Goal: Task Accomplishment & Management: Complete application form

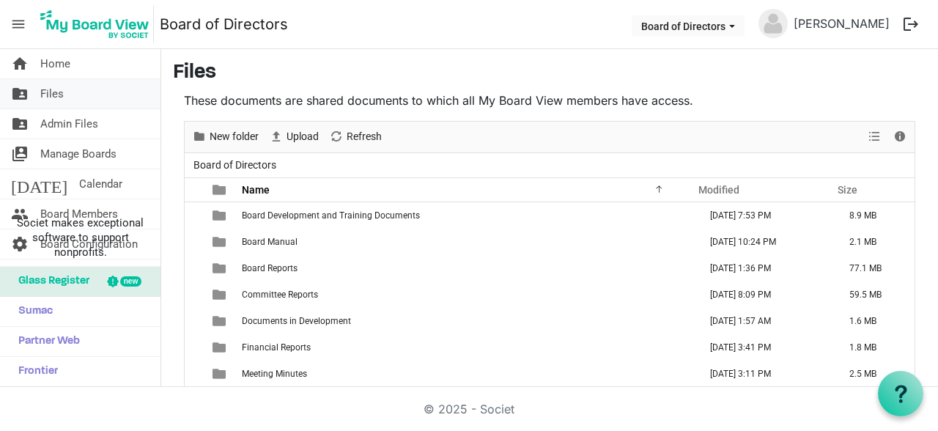
click at [59, 95] on span "Files" at bounding box center [51, 93] width 23 height 29
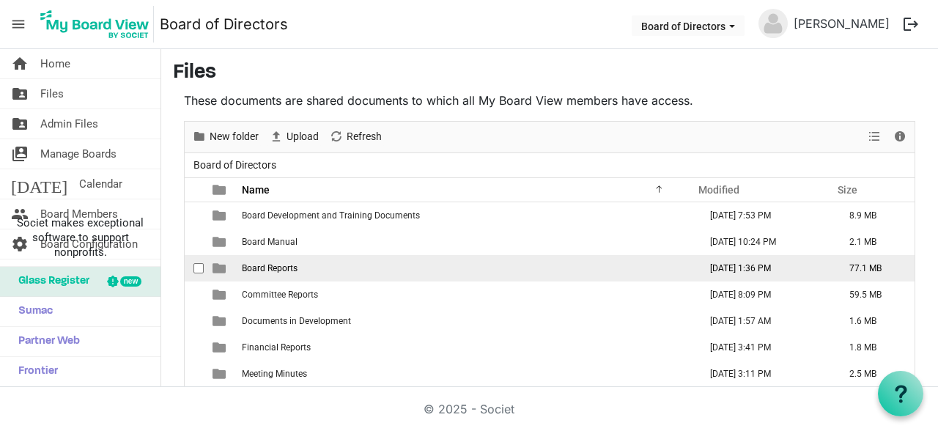
click at [286, 266] on span "Board Reports" at bounding box center [270, 268] width 56 height 10
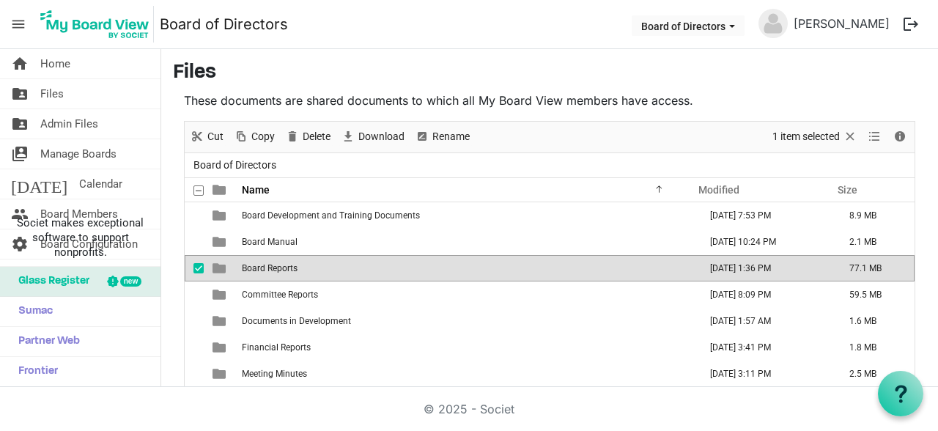
click at [286, 266] on span "Board Reports" at bounding box center [270, 268] width 56 height 10
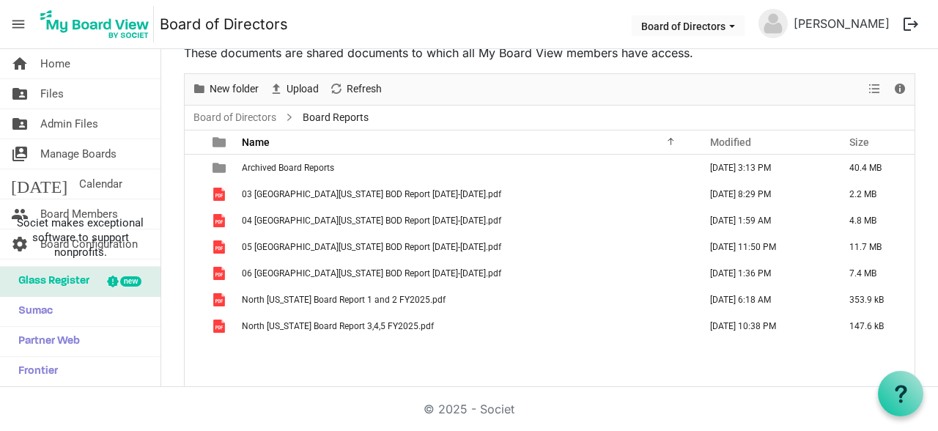
scroll to position [48, 0]
click at [59, 92] on span "Files" at bounding box center [51, 93] width 23 height 29
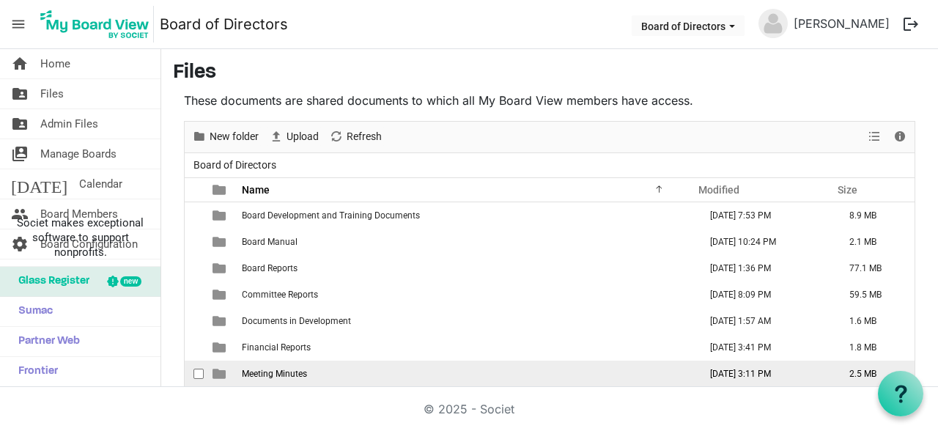
click at [298, 371] on span "Meeting Minutes" at bounding box center [274, 373] width 65 height 10
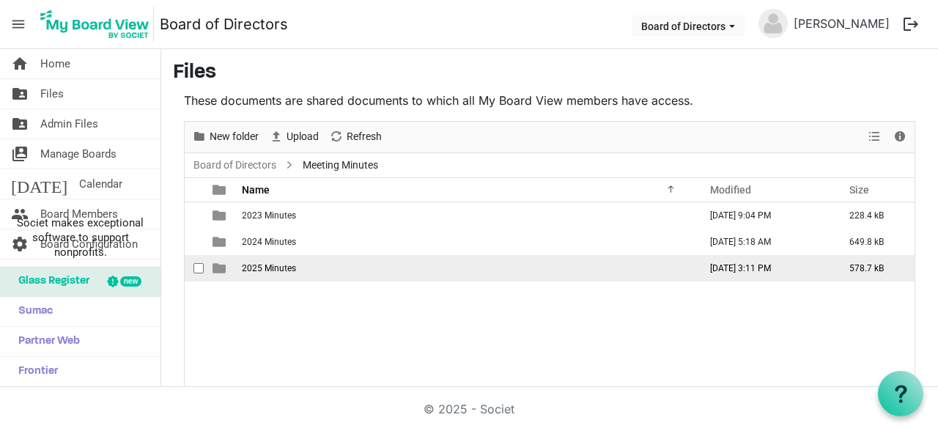
click at [281, 265] on span "2025 Minutes" at bounding box center [269, 268] width 54 height 10
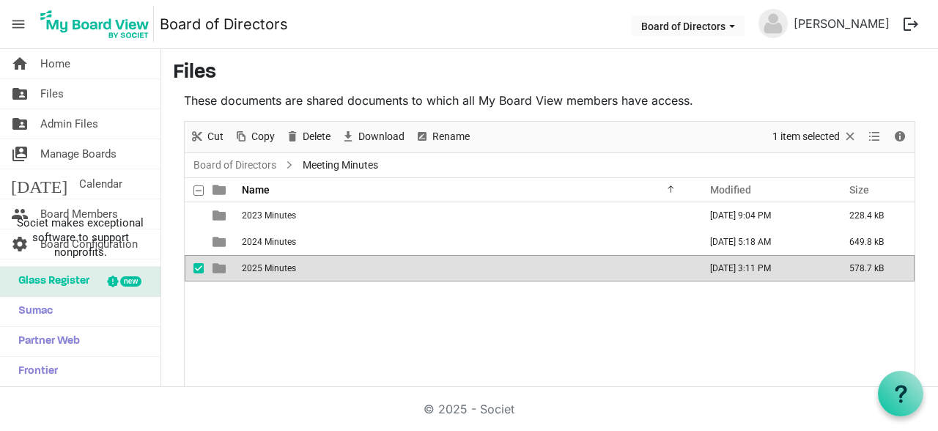
click at [281, 265] on span "2025 Minutes" at bounding box center [269, 268] width 54 height 10
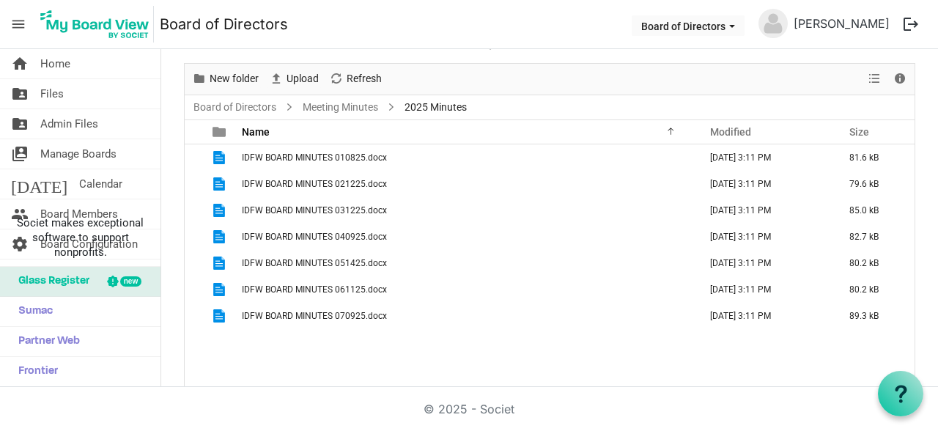
scroll to position [58, 0]
click at [304, 81] on span "Upload" at bounding box center [302, 79] width 35 height 18
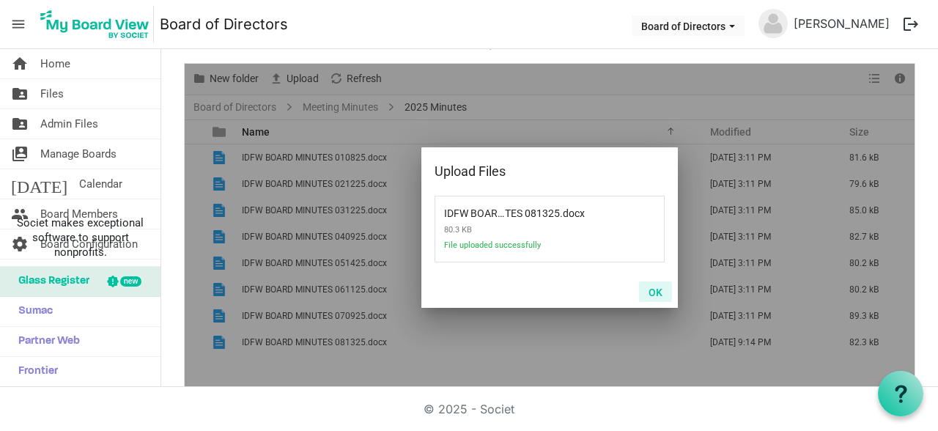
click at [660, 294] on button "OK" at bounding box center [655, 291] width 33 height 21
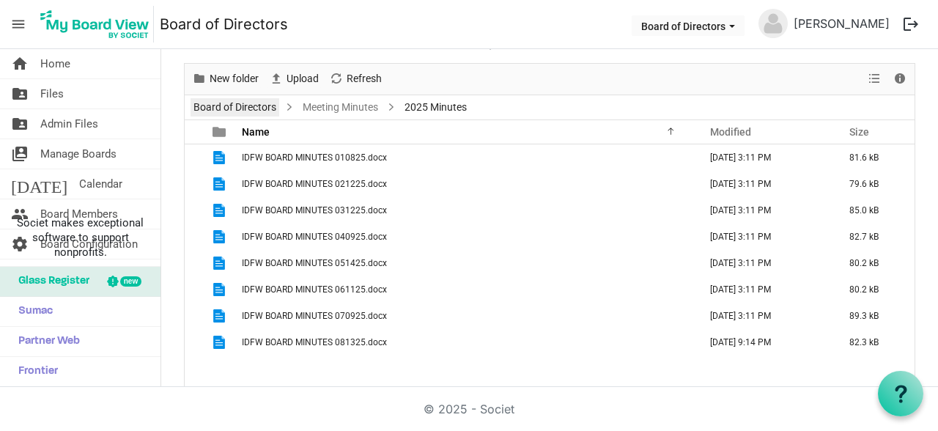
click at [234, 105] on link "Board of Directors" at bounding box center [234, 107] width 89 height 18
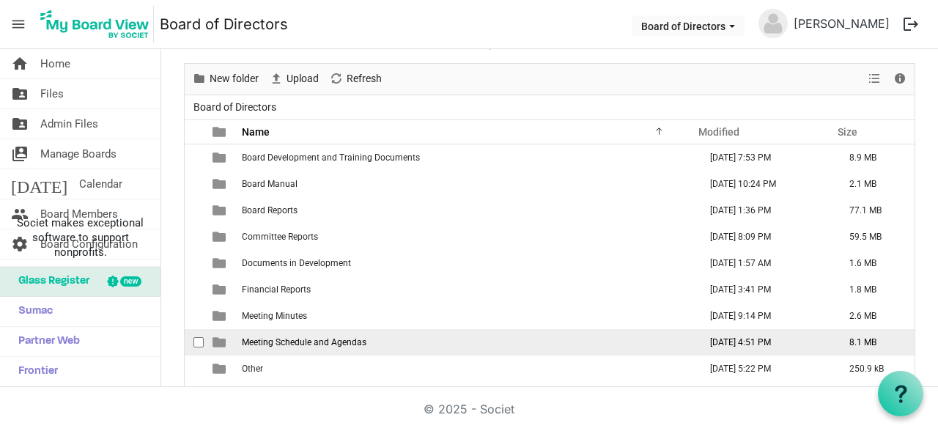
click at [316, 335] on td "Meeting Schedule and Agendas" at bounding box center [465, 342] width 457 height 26
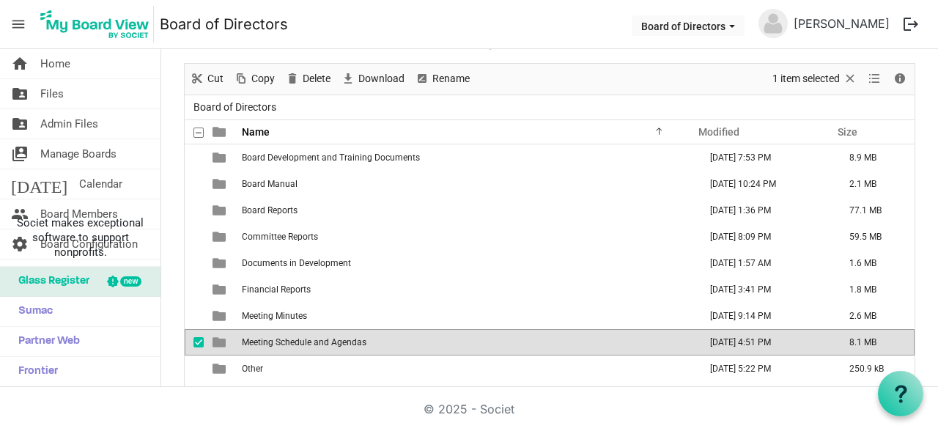
click at [316, 335] on td "Meeting Schedule and Agendas" at bounding box center [465, 342] width 457 height 26
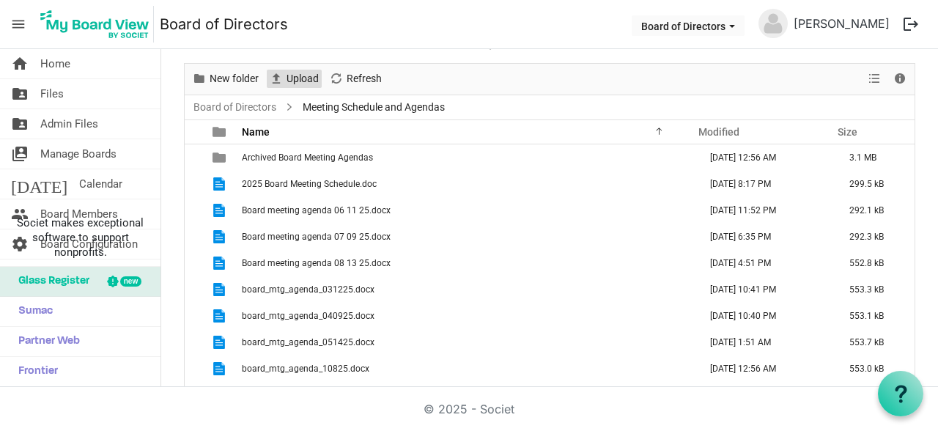
click at [292, 75] on span "Upload" at bounding box center [302, 79] width 35 height 18
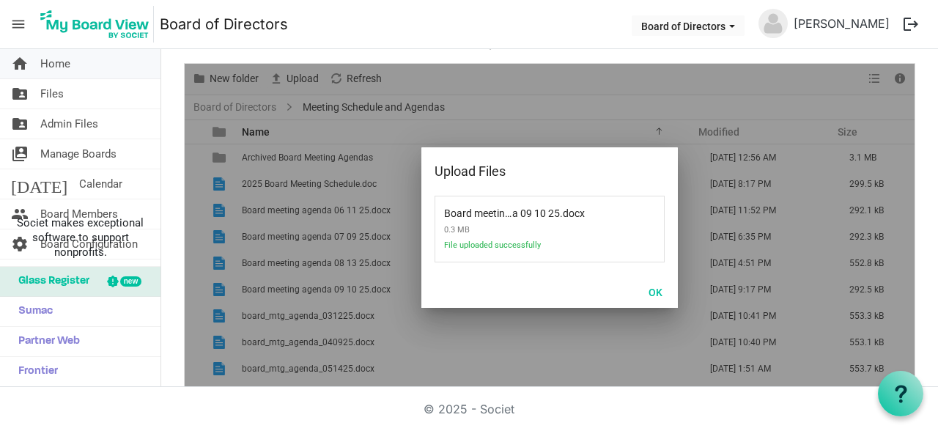
click at [63, 68] on span "Home" at bounding box center [55, 63] width 30 height 29
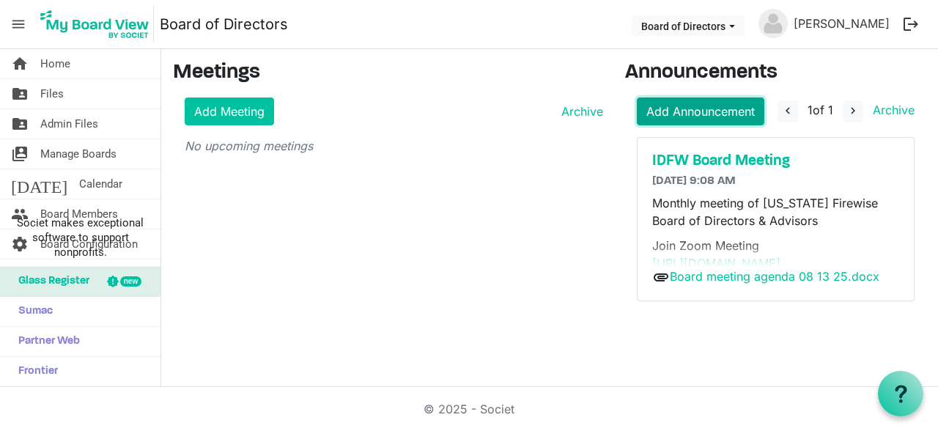
click at [671, 114] on link "Add Announcement" at bounding box center [700, 111] width 127 height 28
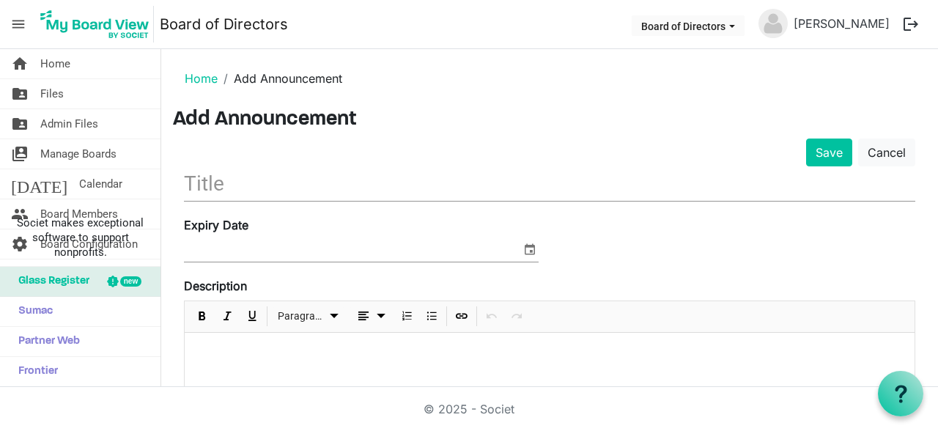
click at [201, 179] on input "text" at bounding box center [549, 183] width 731 height 34
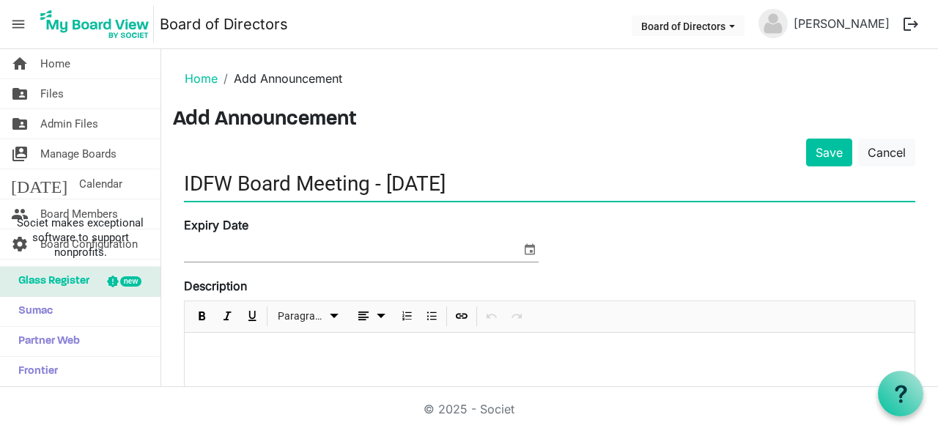
type input "IDFW Board Meeting - 9/10/25"
click at [250, 347] on p at bounding box center [549, 351] width 706 height 15
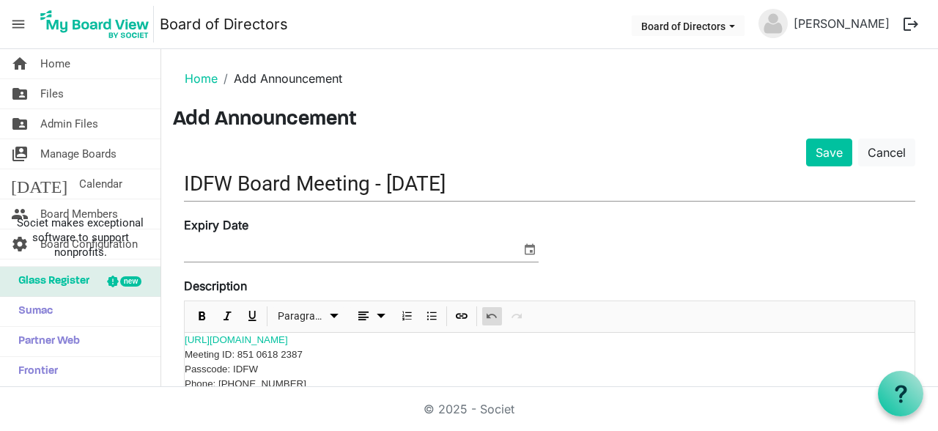
click at [497, 319] on span "Undo" at bounding box center [492, 316] width 18 height 18
click at [493, 314] on span "Undo" at bounding box center [492, 316] width 18 height 18
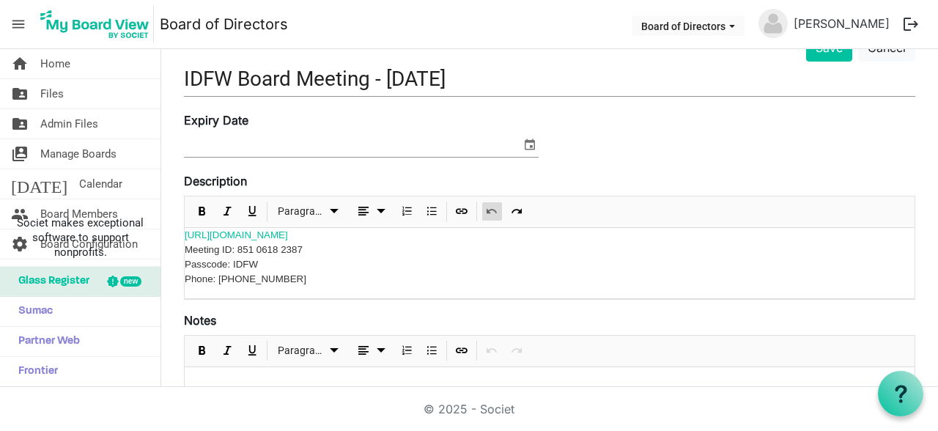
scroll to position [105, 0]
click at [190, 248] on span "Meeting ID: 851 0618 2387 Passcode: IDFW" at bounding box center [244, 256] width 118 height 26
click at [186, 251] on span "Meeting ID: 851 0618 2387 Passcode: IDFW" at bounding box center [244, 256] width 118 height 26
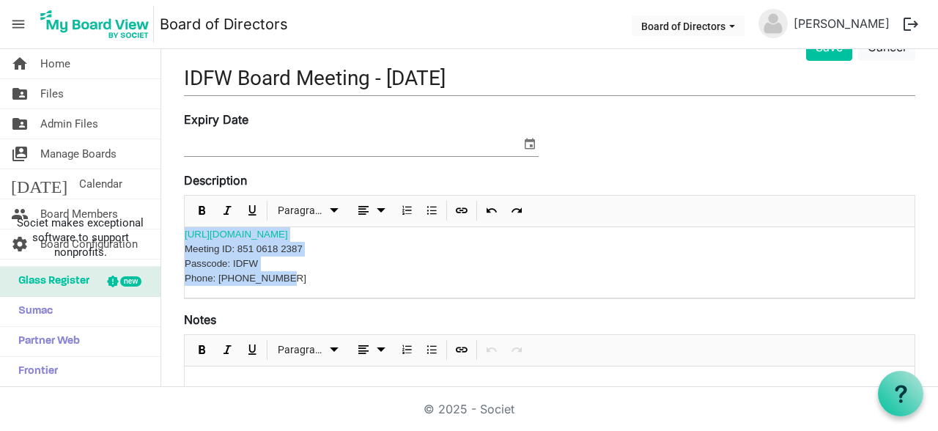
drag, startPoint x: 292, startPoint y: 283, endPoint x: 174, endPoint y: 239, distance: 126.6
click at [185, 239] on div "https://uidaho.zoom.us/j/85106182387?from=addon Meeting ID: 851 0618 2387 Passc…" at bounding box center [550, 262] width 730 height 71
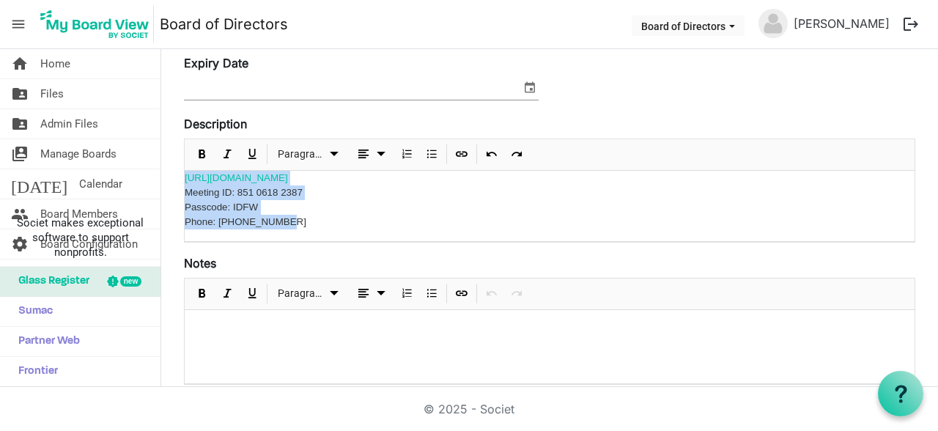
scroll to position [156, 0]
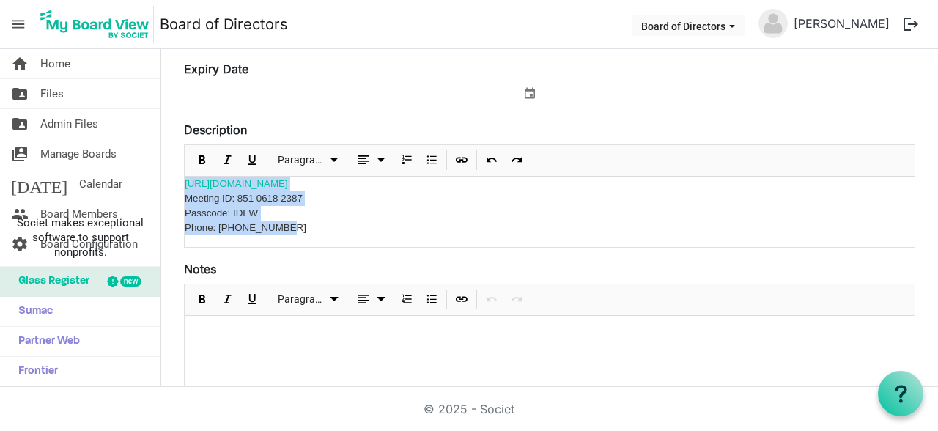
click at [305, 222] on p "Phone: +17193594580" at bounding box center [550, 228] width 730 height 15
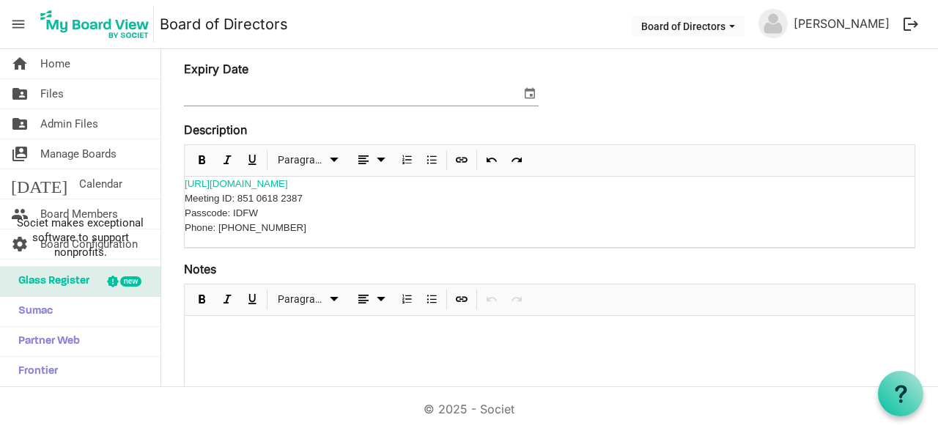
click at [305, 222] on p "Phone: [PHONE_NUMBER]" at bounding box center [550, 228] width 730 height 15
click at [281, 231] on span "Phone: [PHONE_NUMBER]" at bounding box center [246, 227] width 122 height 11
click at [282, 226] on span "Phone: +17193594580" at bounding box center [246, 227] width 122 height 11
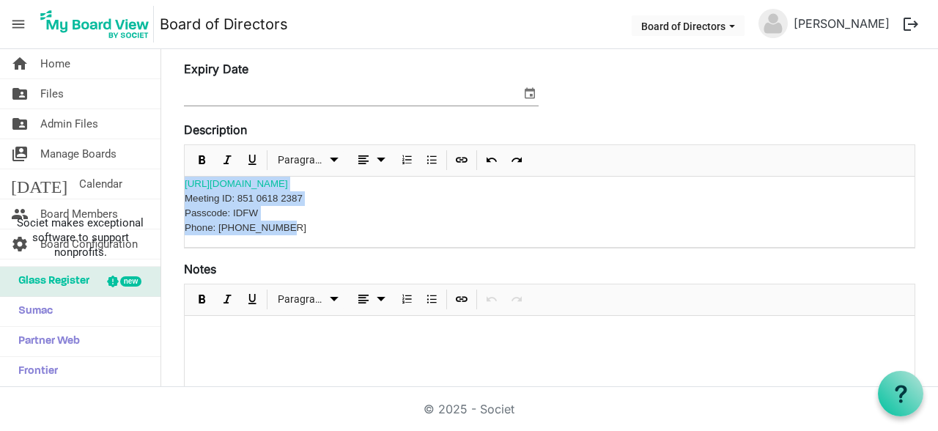
drag, startPoint x: 285, startPoint y: 223, endPoint x: 184, endPoint y: 190, distance: 106.3
click at [185, 190] on div "https://uidaho.zoom.us/j/85106182387?from=addon Meeting ID: 851 0618 2387 Passc…" at bounding box center [550, 212] width 730 height 71
click at [317, 232] on p "Phone: +17193594580" at bounding box center [550, 228] width 730 height 15
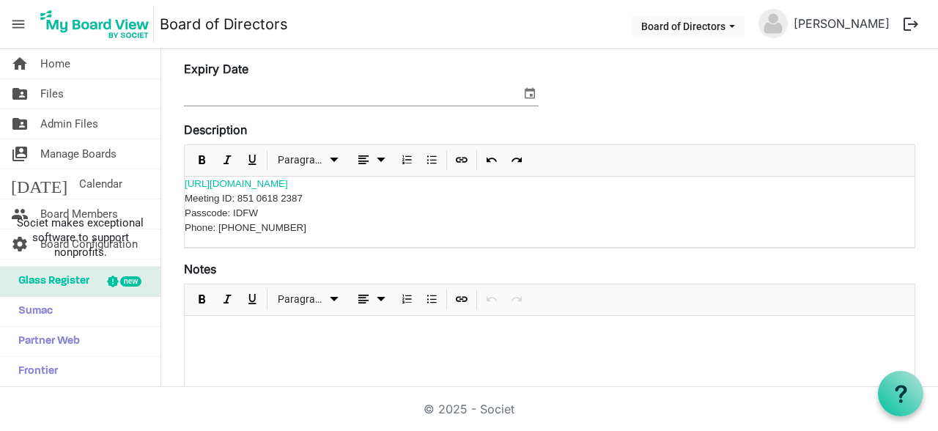
scroll to position [83, 0]
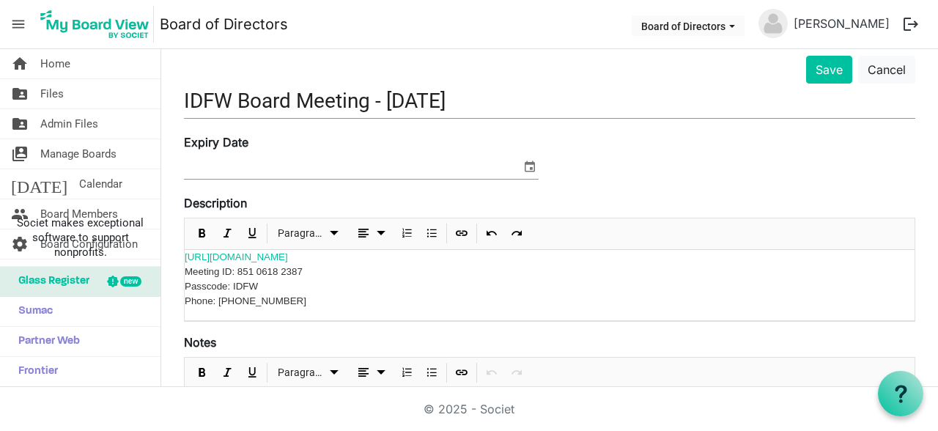
click at [240, 199] on label "Description" at bounding box center [215, 203] width 63 height 18
click at [0, 0] on textarea "<p>Re</p><p><br></p>" at bounding box center [0, 0] width 0 height 0
click at [185, 271] on span "Meeting ID: 851 0618 2387 Passcode: IDFW" at bounding box center [244, 279] width 118 height 26
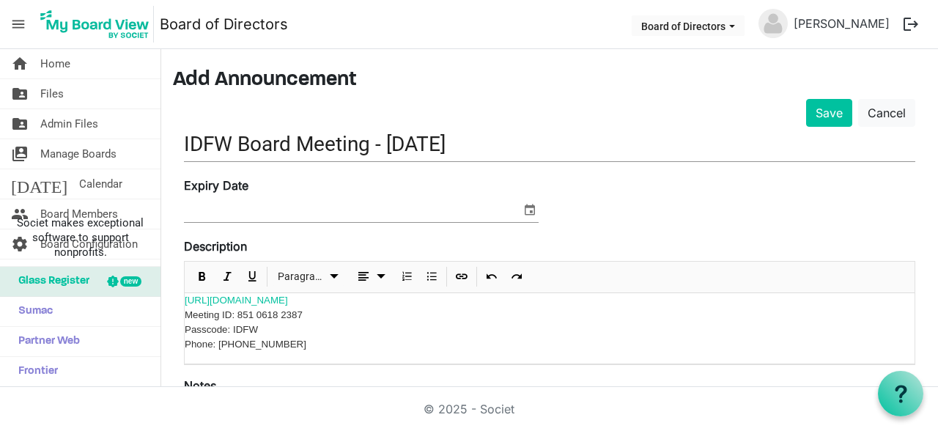
click at [311, 346] on p "Phone: +17193594580" at bounding box center [550, 344] width 730 height 15
click at [901, 110] on link "Cancel" at bounding box center [886, 113] width 57 height 28
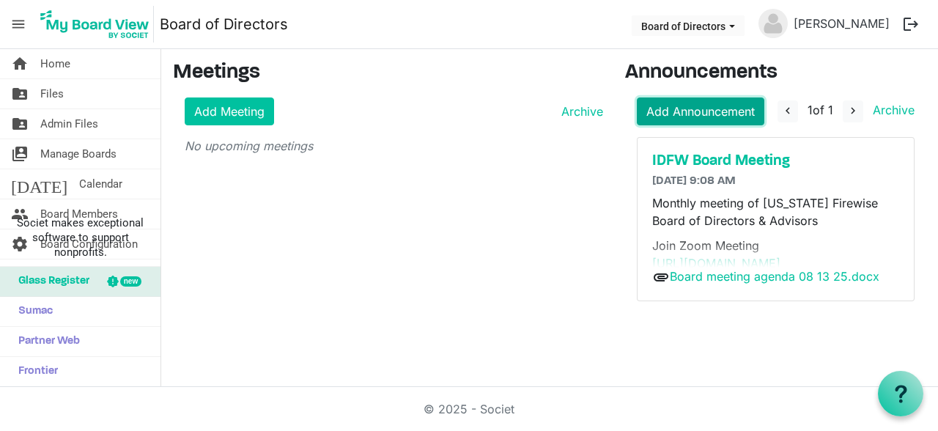
click at [714, 113] on link "Add Announcement" at bounding box center [700, 111] width 127 height 28
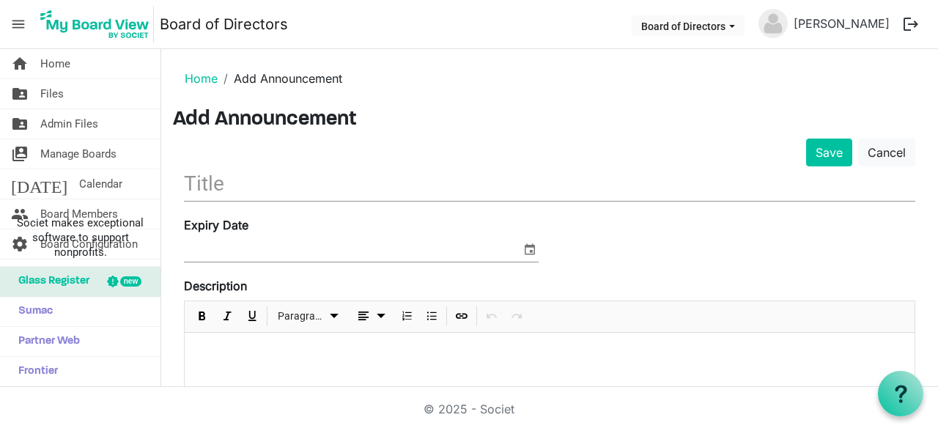
click at [215, 186] on input "text" at bounding box center [549, 183] width 731 height 34
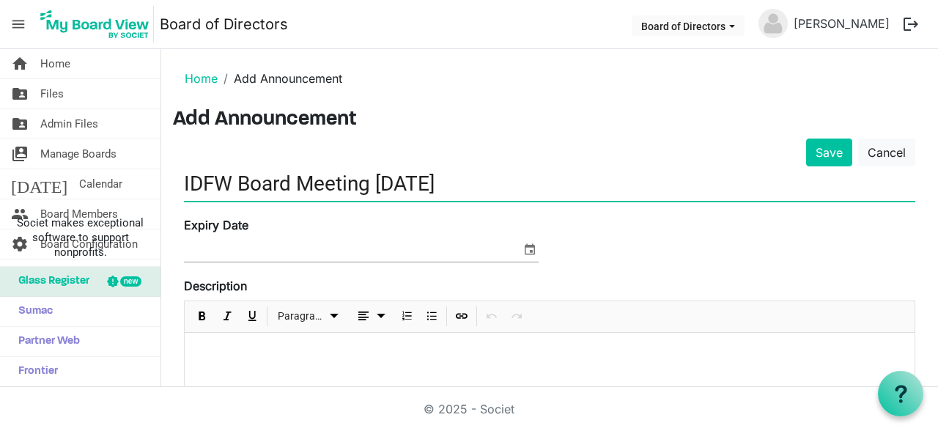
type input "IDFW Board Meeting 9/10/25"
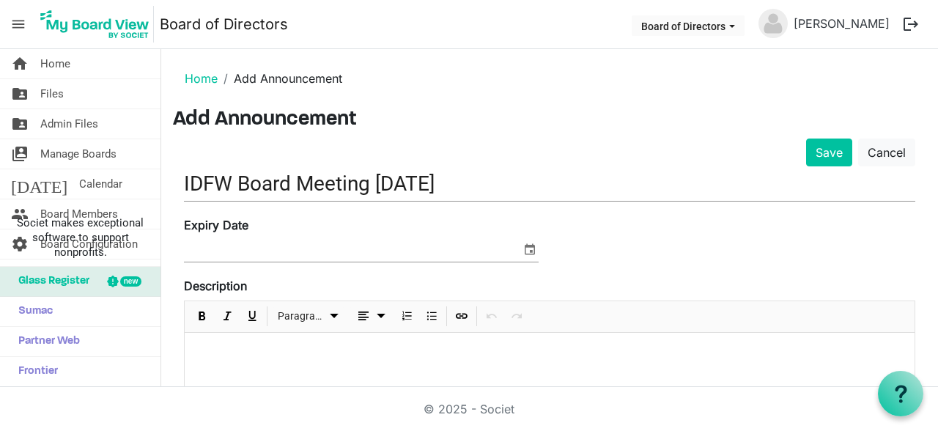
click at [227, 340] on div at bounding box center [550, 369] width 730 height 73
click at [845, 152] on button "Save" at bounding box center [829, 152] width 46 height 28
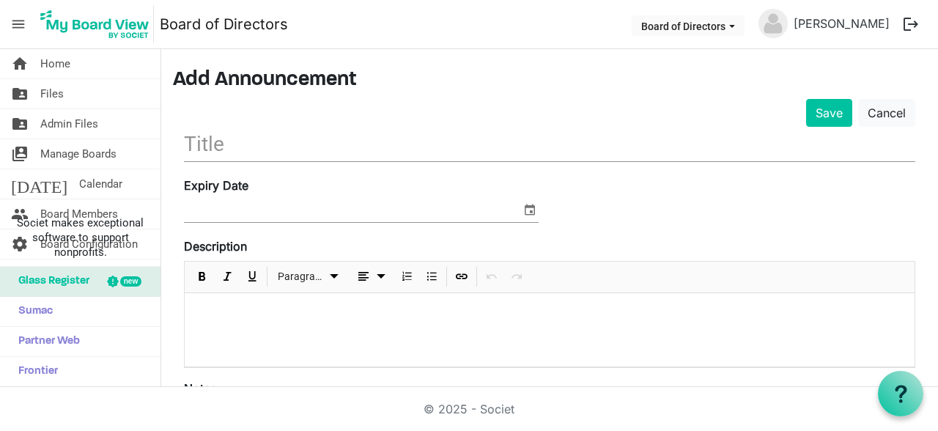
click at [317, 315] on p at bounding box center [549, 312] width 706 height 15
click at [56, 67] on span "Home" at bounding box center [55, 63] width 30 height 29
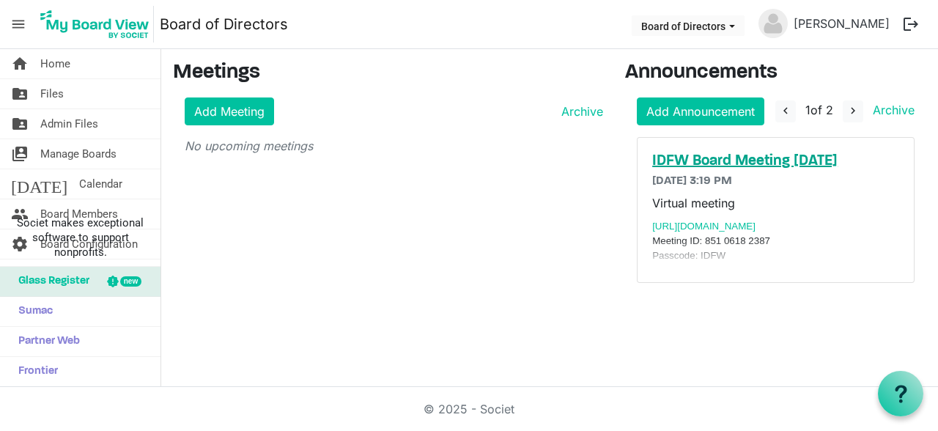
click at [785, 162] on h5 "IDFW Board Meeting [DATE]" at bounding box center [775, 161] width 247 height 18
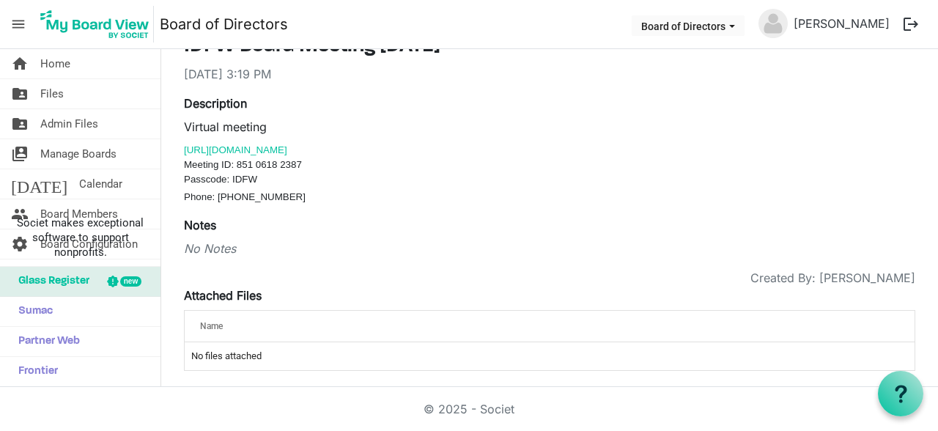
scroll to position [103, 0]
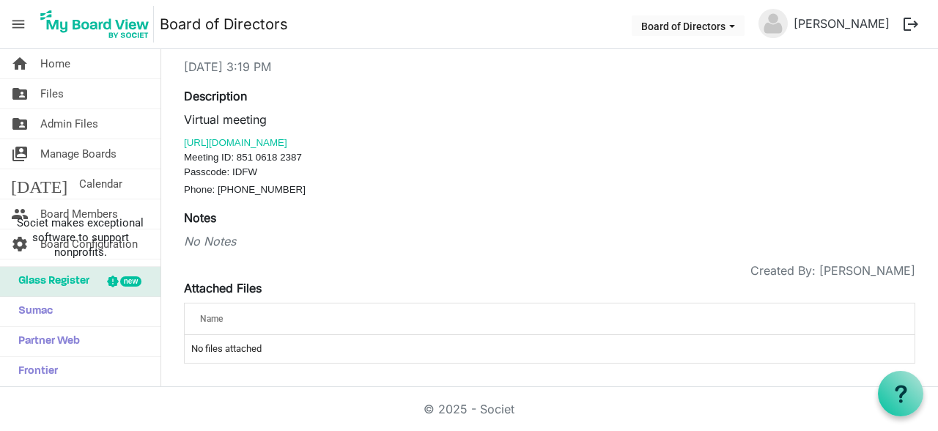
click at [218, 346] on td "No files attached" at bounding box center [550, 349] width 730 height 28
click at [253, 288] on label "Attached Files" at bounding box center [223, 288] width 78 height 18
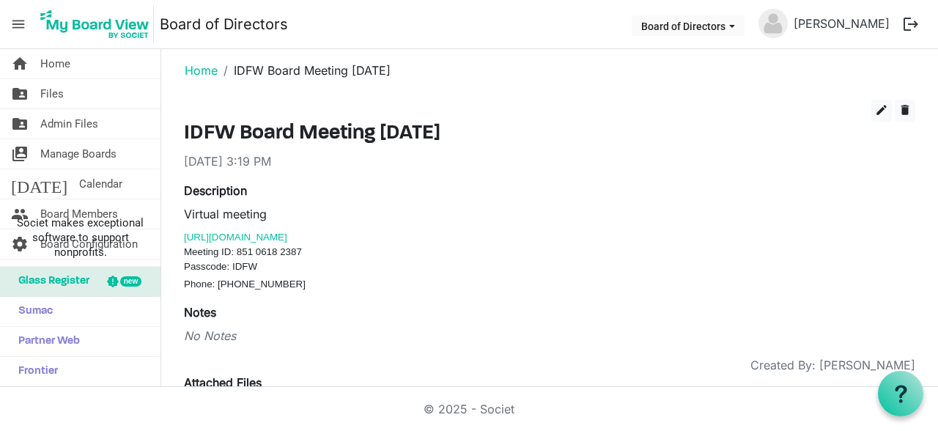
scroll to position [4, 0]
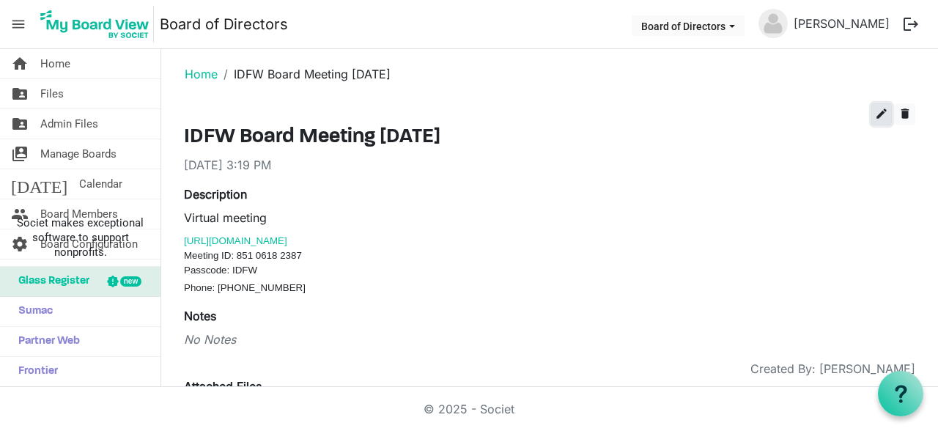
click at [878, 113] on span "edit" at bounding box center [881, 113] width 13 height 13
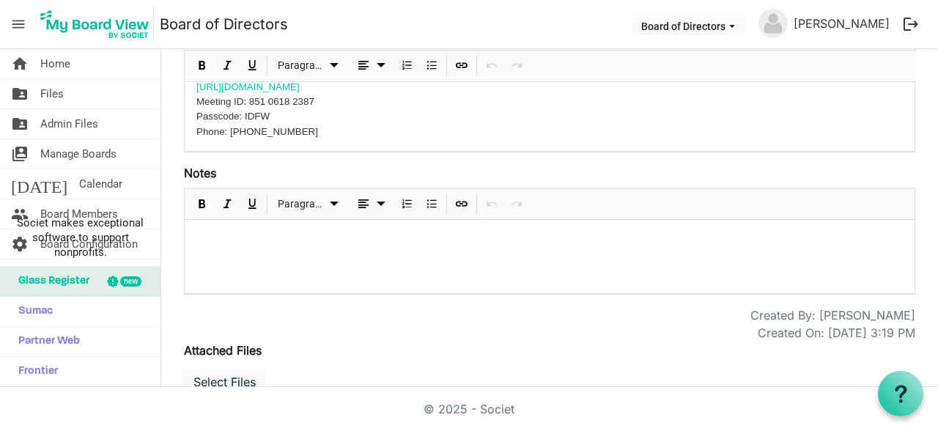
scroll to position [361, 0]
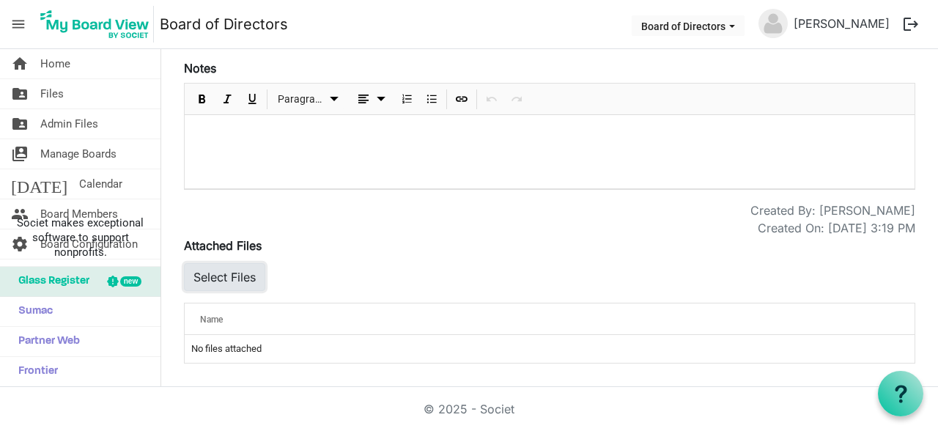
click at [253, 274] on button "Select Files" at bounding box center [224, 277] width 81 height 28
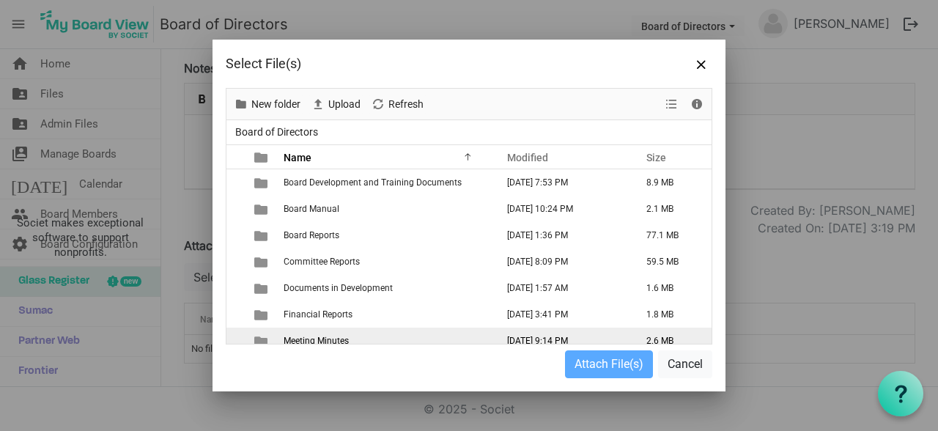
click at [372, 335] on td "Meeting Minutes" at bounding box center [385, 340] width 212 height 26
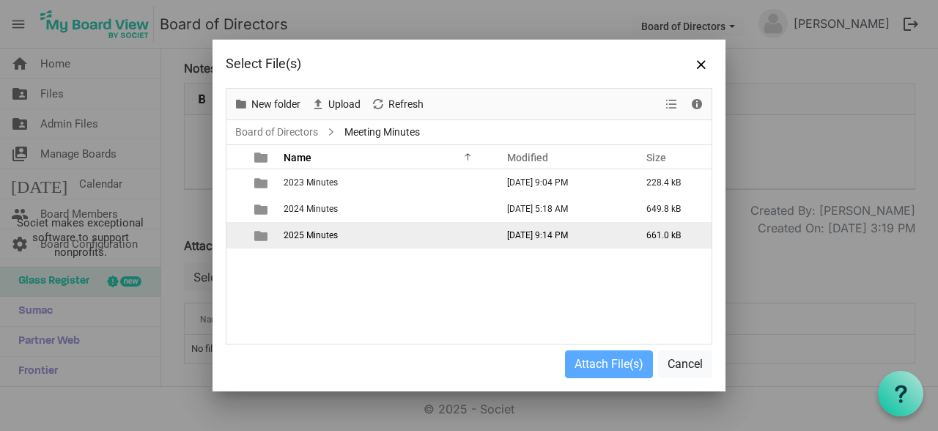
click at [351, 242] on td "2025 Minutes" at bounding box center [385, 235] width 212 height 26
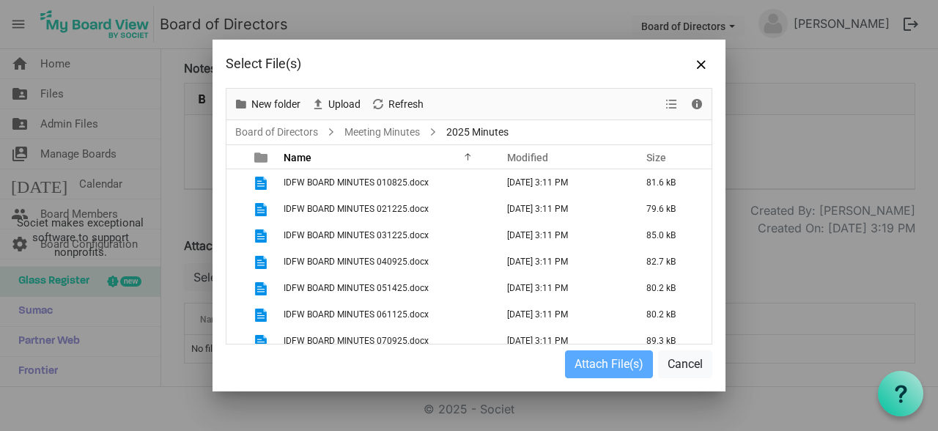
scroll to position [37, 0]
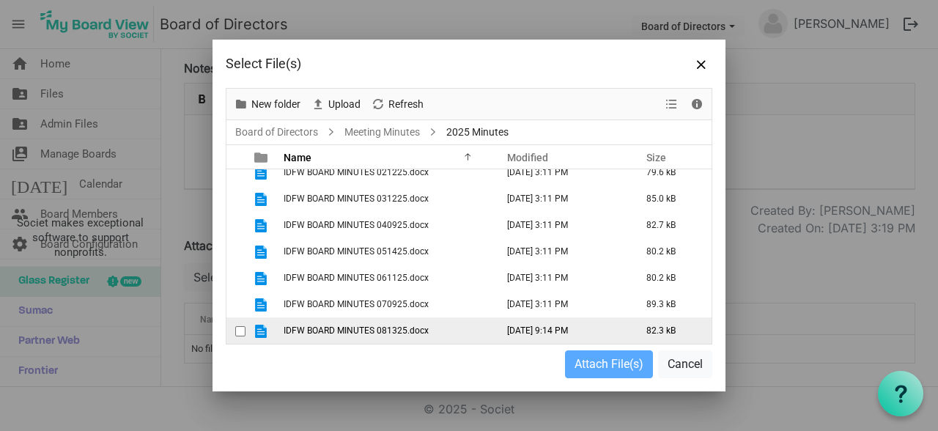
click at [381, 327] on span "IDFW BOARD MINUTES 081325.docx" at bounding box center [356, 330] width 145 height 10
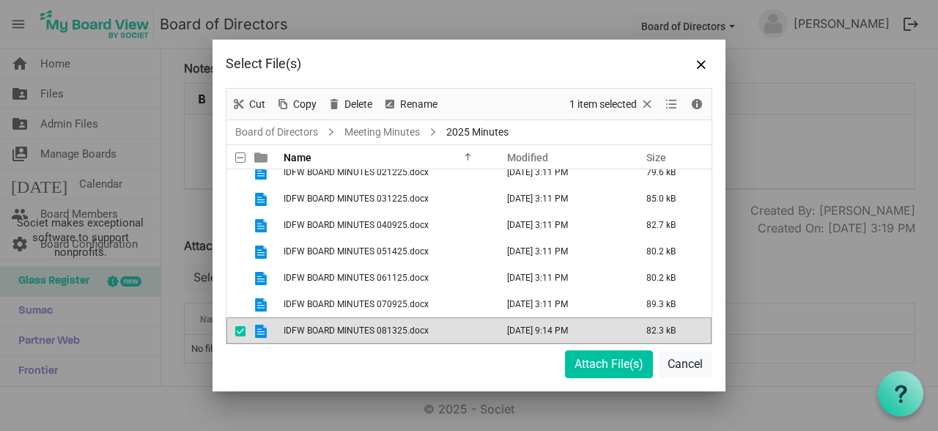
click at [381, 327] on span "IDFW BOARD MINUTES 081325.docx" at bounding box center [356, 330] width 145 height 10
click at [612, 362] on button "Attach File(s)" at bounding box center [609, 364] width 88 height 28
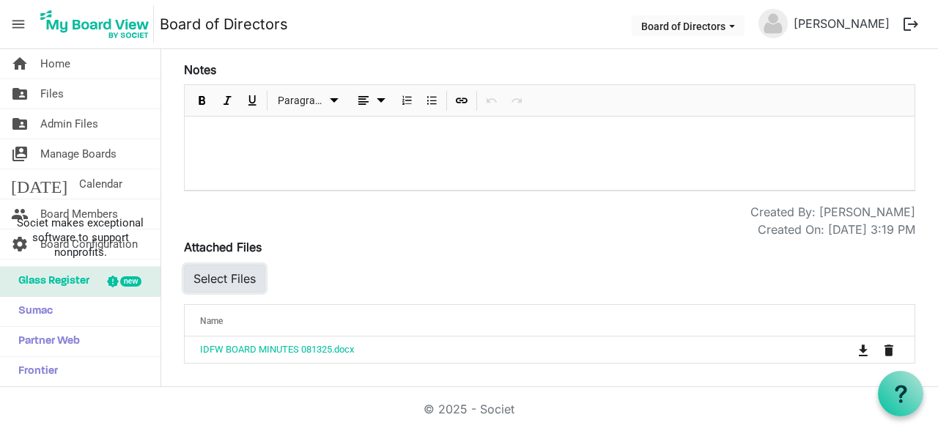
click at [229, 280] on button "Select Files" at bounding box center [224, 278] width 81 height 28
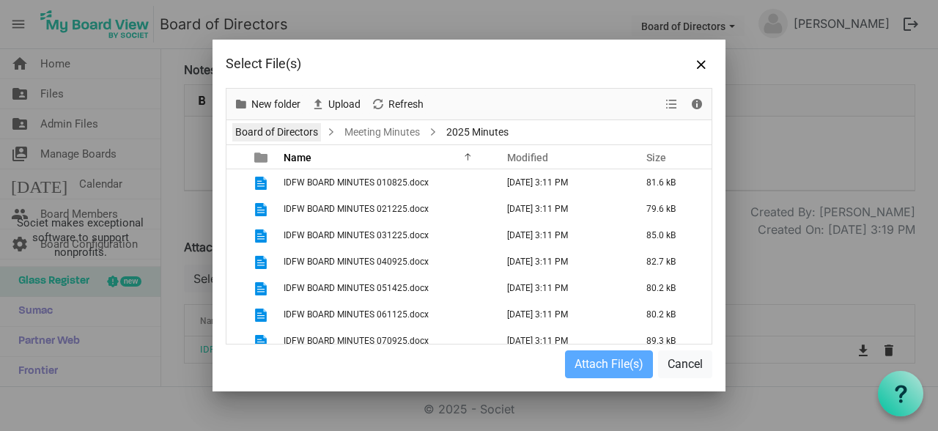
click at [283, 136] on link "Board of Directors" at bounding box center [276, 132] width 89 height 18
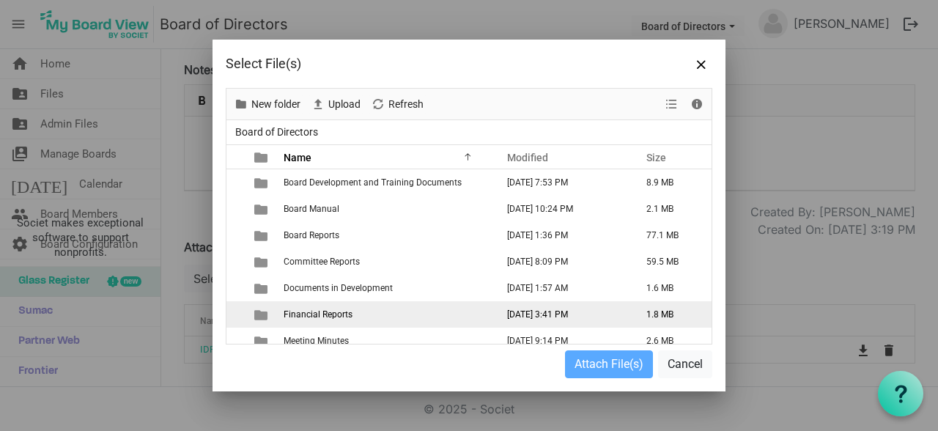
click at [338, 312] on span "Financial Reports" at bounding box center [318, 314] width 69 height 10
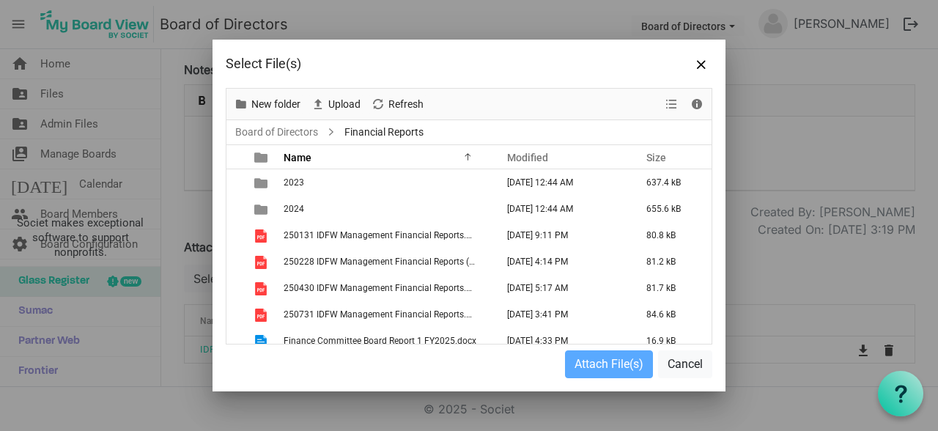
scroll to position [63, 0]
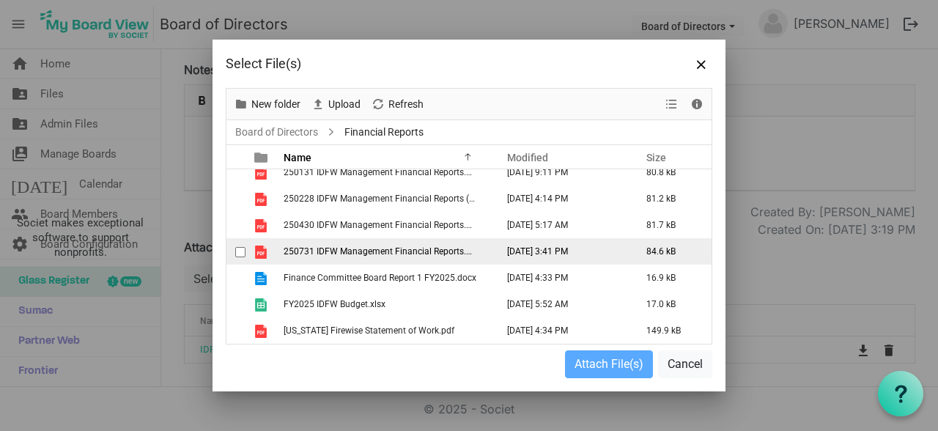
click at [333, 252] on span "250731 IDFW Management Financial Reports.pdf" at bounding box center [382, 251] width 196 height 10
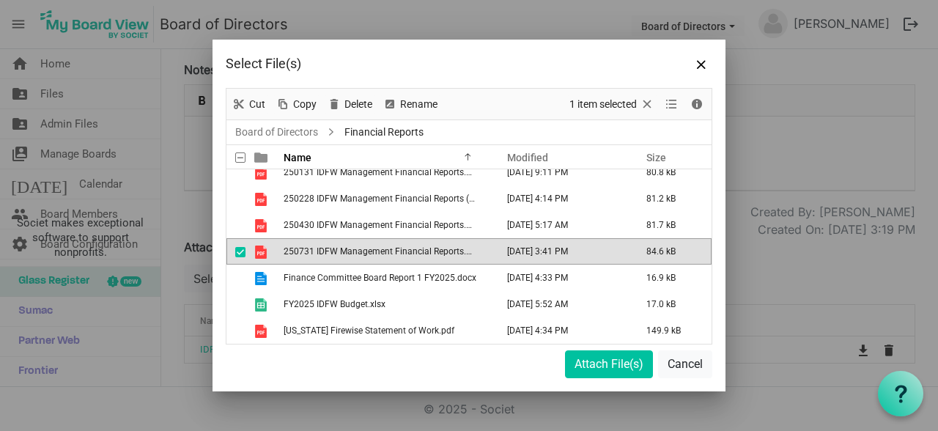
click at [333, 252] on span "250731 IDFW Management Financial Reports.pdf" at bounding box center [382, 251] width 196 height 10
click at [598, 368] on button "Attach File(s)" at bounding box center [609, 364] width 88 height 28
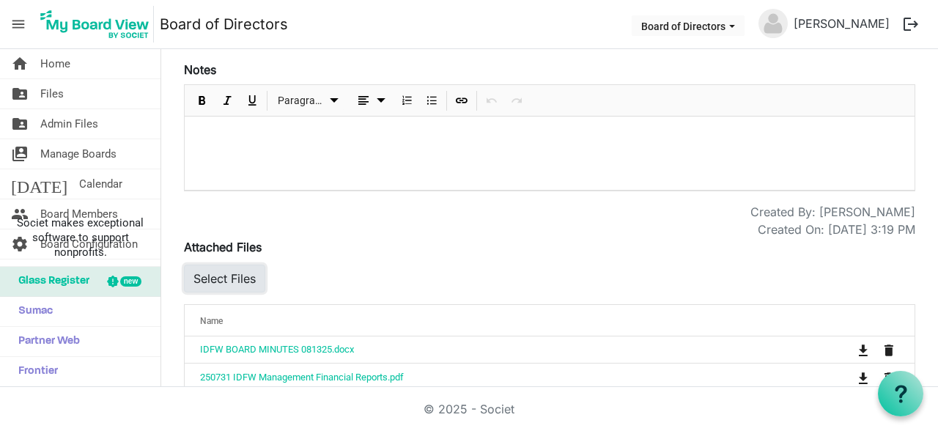
click at [244, 281] on button "Select Files" at bounding box center [224, 278] width 81 height 28
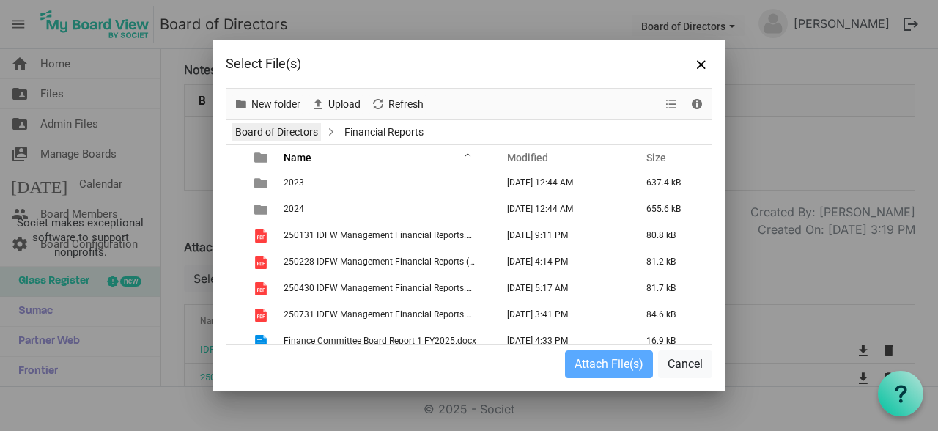
click at [286, 128] on link "Board of Directors" at bounding box center [276, 132] width 89 height 18
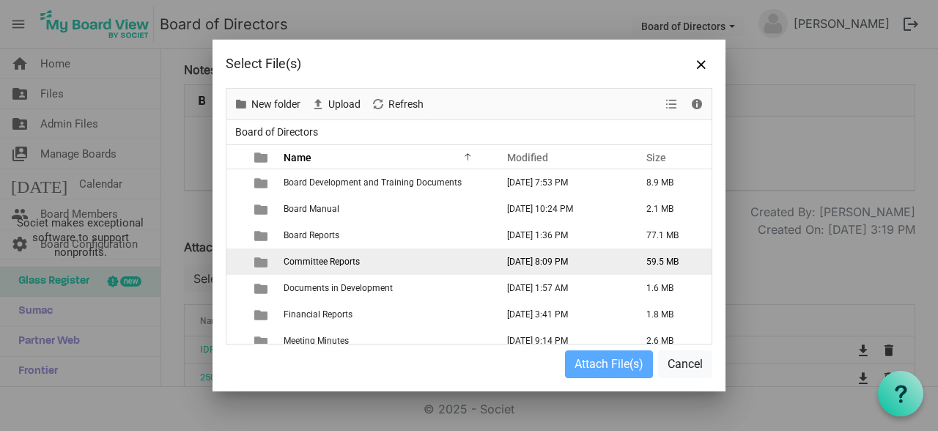
click at [316, 258] on span "Committee Reports" at bounding box center [322, 261] width 76 height 10
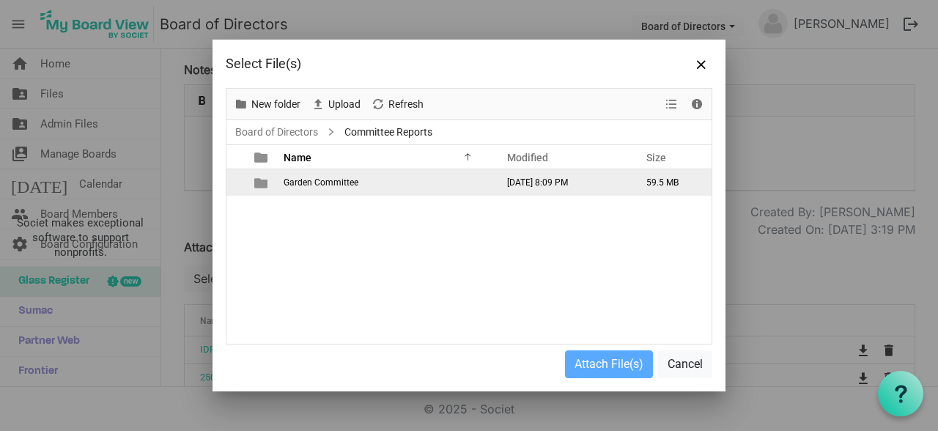
click at [320, 184] on span "Garden Committee" at bounding box center [321, 182] width 75 height 10
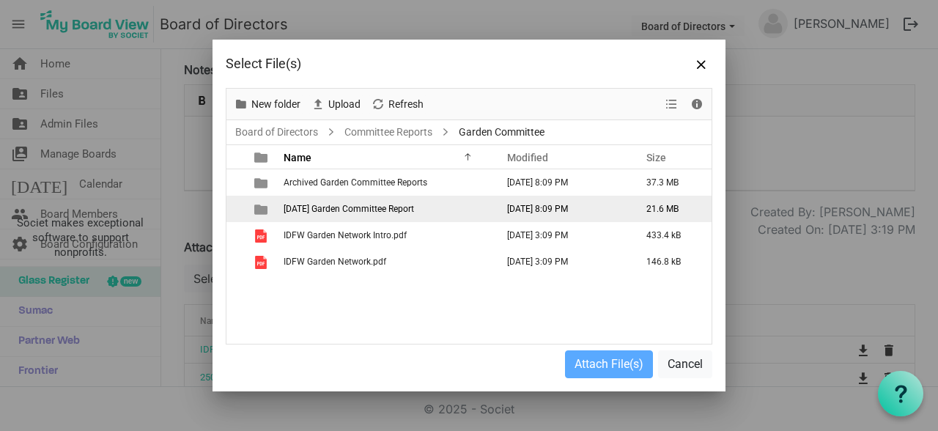
click at [360, 208] on span "September 2025 Garden Committee Report" at bounding box center [349, 209] width 130 height 10
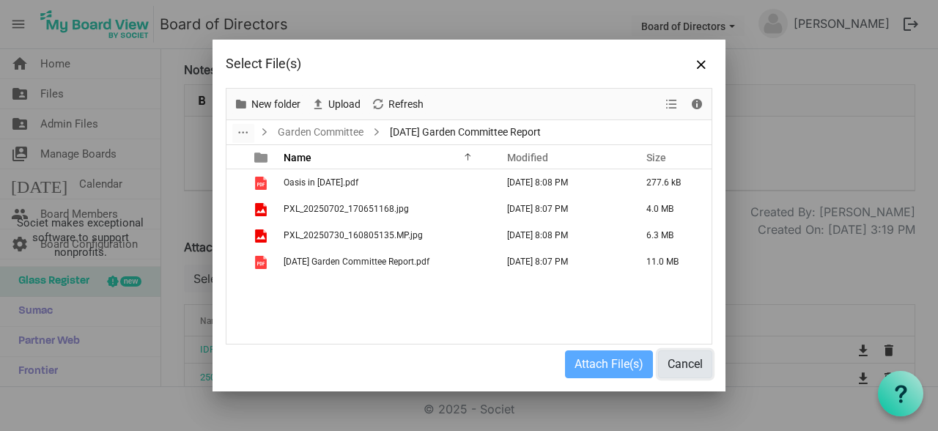
click at [689, 368] on button "Cancel" at bounding box center [685, 364] width 54 height 28
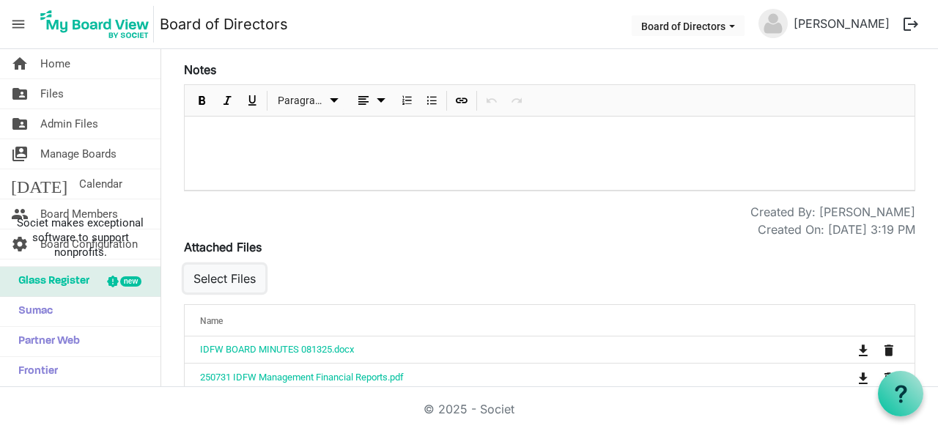
scroll to position [387, 0]
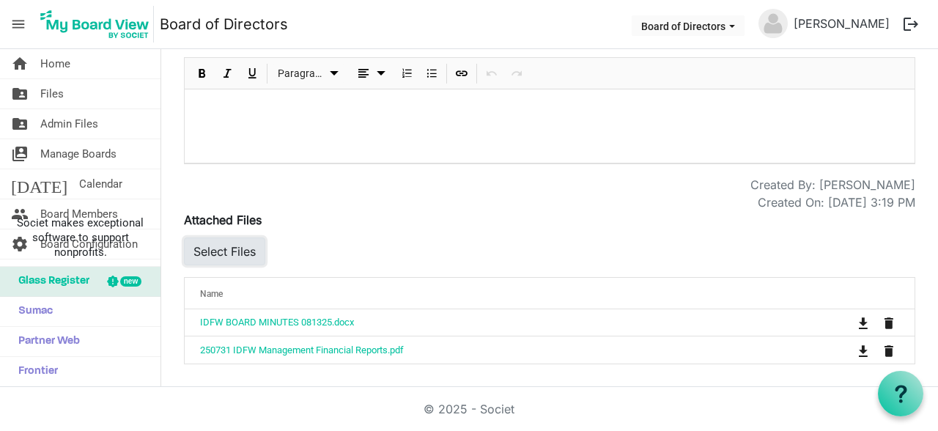
click at [245, 242] on button "Select Files" at bounding box center [224, 251] width 81 height 28
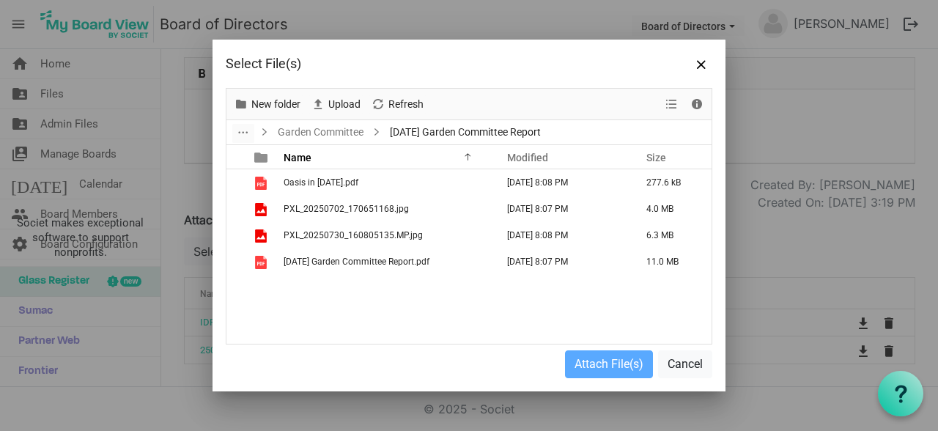
click at [417, 129] on span "September 2025 Garden Committee Report" at bounding box center [465, 132] width 157 height 18
click at [410, 101] on span "Refresh" at bounding box center [406, 104] width 38 height 18
click at [446, 132] on span "September 2025 Garden Committee Report" at bounding box center [465, 132] width 157 height 18
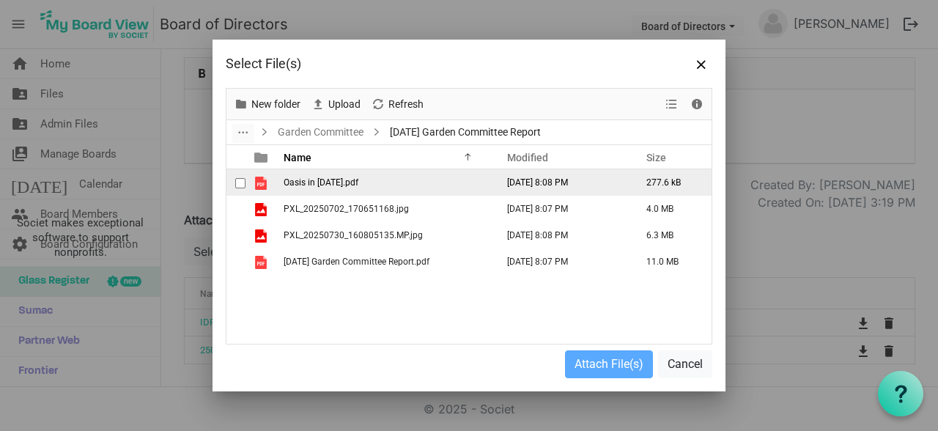
click at [333, 176] on td "Oasis in [DATE].pdf" at bounding box center [385, 182] width 212 height 26
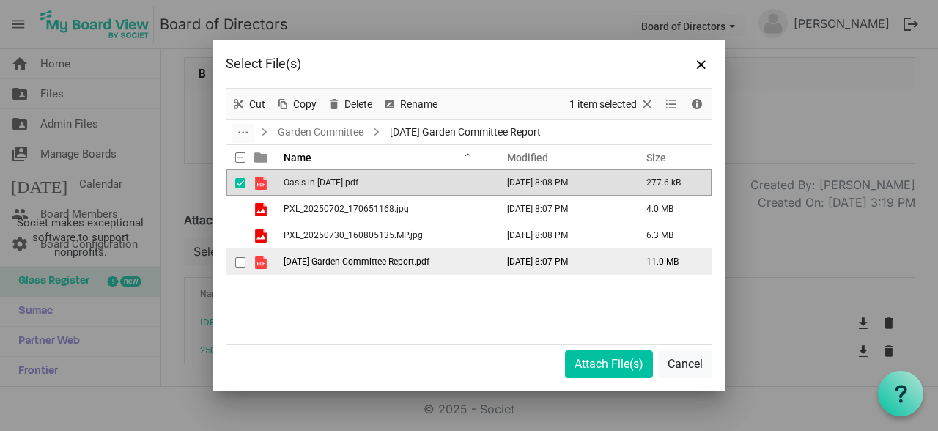
click at [311, 272] on td "[DATE] Garden Committee Report.pdf" at bounding box center [385, 261] width 212 height 26
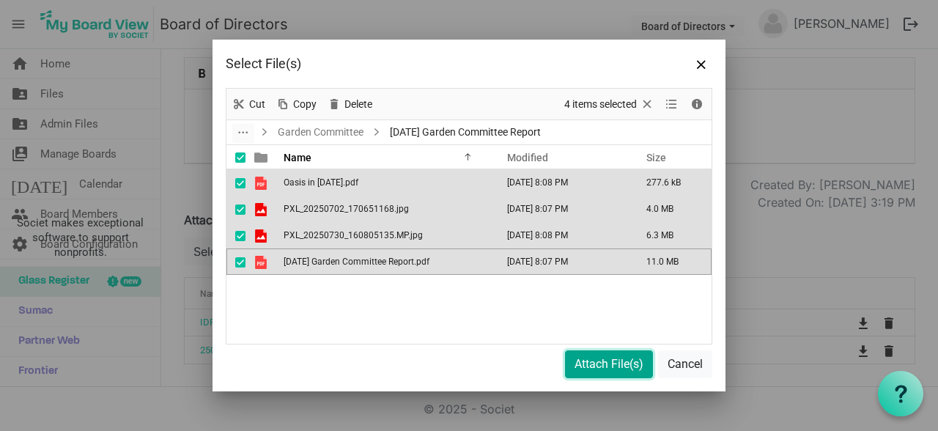
click at [608, 366] on button "Attach File(s)" at bounding box center [609, 364] width 88 height 28
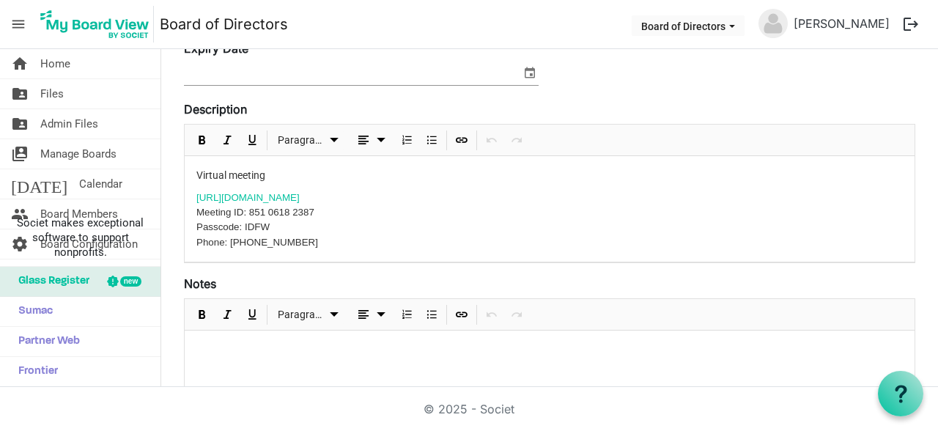
scroll to position [0, 0]
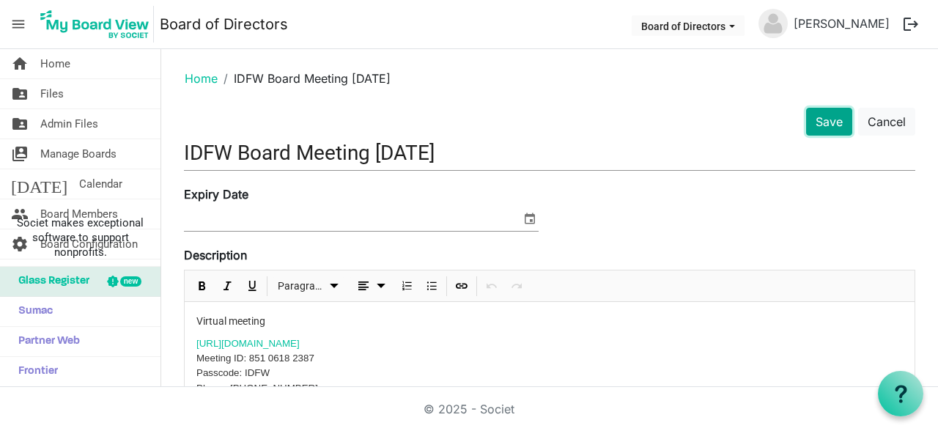
click at [825, 126] on button "Save" at bounding box center [829, 122] width 46 height 28
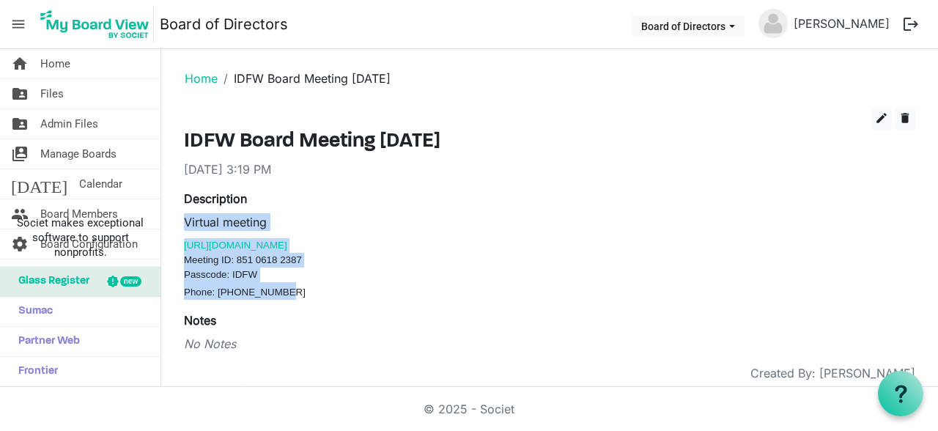
drag, startPoint x: 185, startPoint y: 218, endPoint x: 297, endPoint y: 297, distance: 137.6
click at [297, 297] on div "Virtual meeting https://uidaho.zoom.us/j/85106182387?from=addon Meeting ID: 851…" at bounding box center [549, 256] width 731 height 86
copy div "Virtual meeting https://uidaho.zoom.us/j/85106182387?from=addon Meeting ID: 851…"
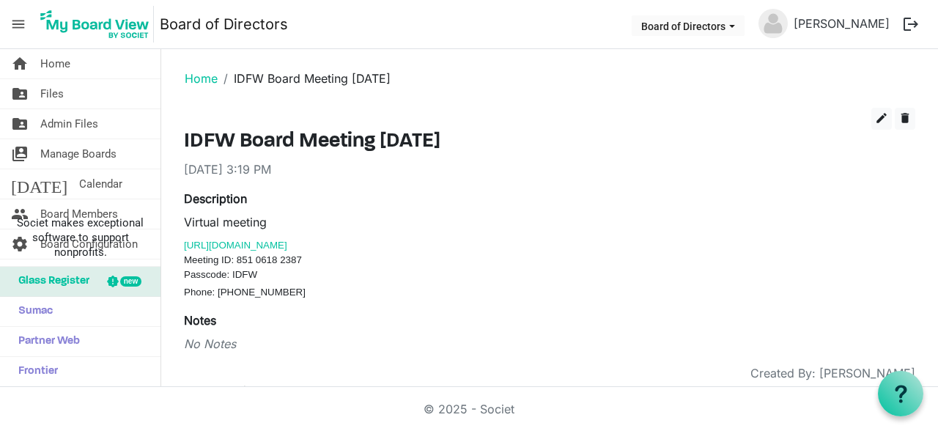
click at [262, 201] on div "Description Virtual meeting https://uidaho.zoom.us/j/85106182387?from=addon Mee…" at bounding box center [549, 245] width 731 height 110
click at [67, 93] on link "folder_shared Files" at bounding box center [80, 93] width 160 height 29
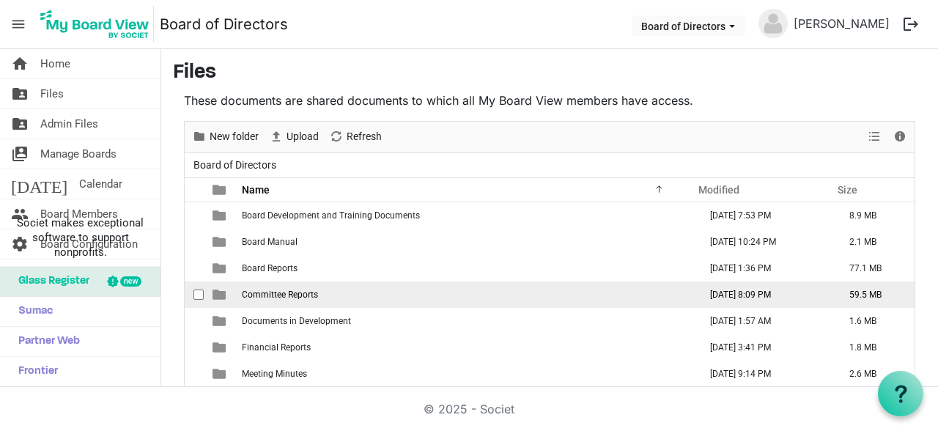
click at [327, 295] on td "Committee Reports" at bounding box center [465, 294] width 457 height 26
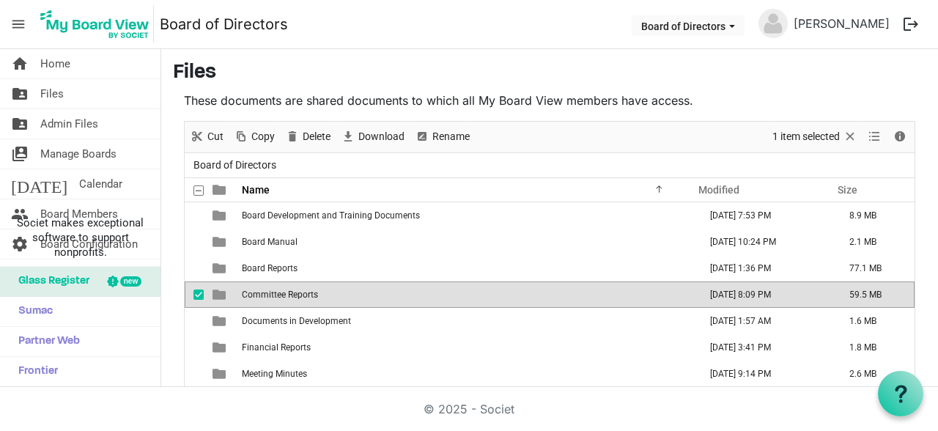
click at [327, 295] on td "Committee Reports" at bounding box center [465, 294] width 457 height 26
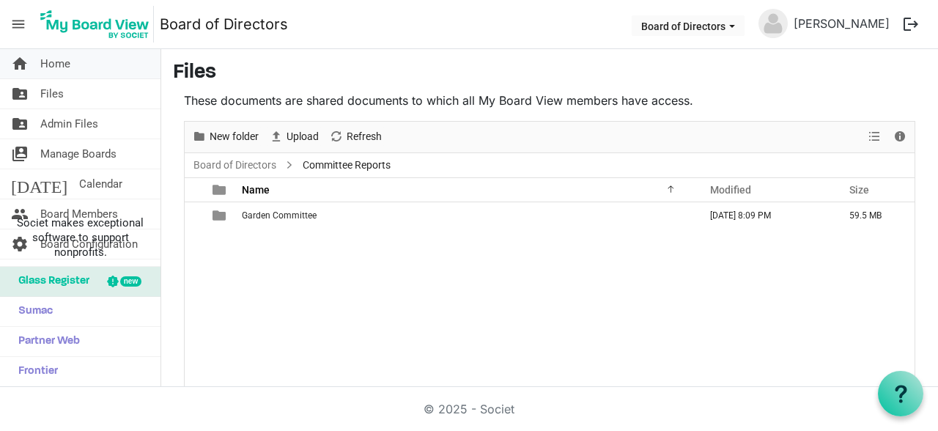
click at [41, 57] on span "Home" at bounding box center [55, 63] width 30 height 29
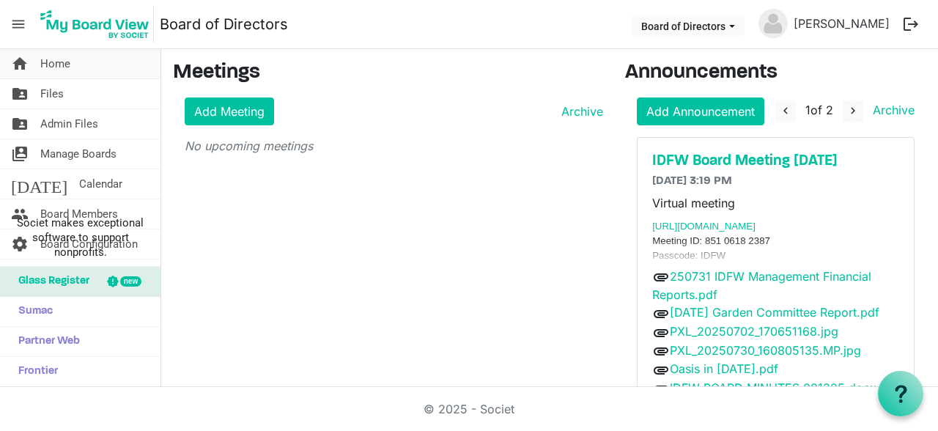
click at [43, 58] on span "Home" at bounding box center [55, 63] width 30 height 29
